Goal: Navigation & Orientation: Find specific page/section

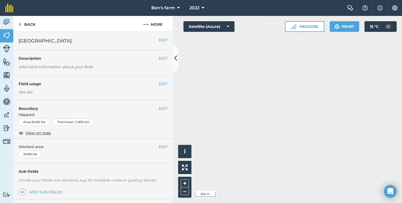
click at [125, 27] on div "Back More" at bounding box center [93, 24] width 160 height 16
click at [24, 25] on link "Back" at bounding box center [26, 24] width 27 height 16
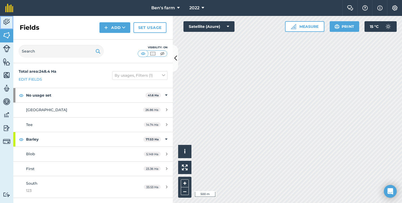
click at [10, 22] on img at bounding box center [6, 22] width 7 height 8
